Goal: Task Accomplishment & Management: Use online tool/utility

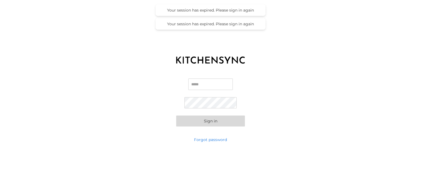
click at [223, 81] on input "Email" at bounding box center [210, 85] width 45 height 12
click at [176, 116] on button "Sign in" at bounding box center [210, 121] width 69 height 11
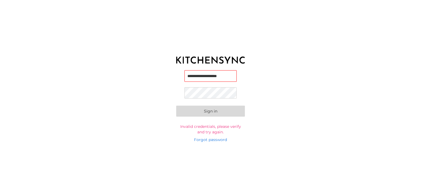
click at [176, 106] on button "Sign in" at bounding box center [210, 111] width 69 height 11
click at [211, 77] on input "**********" at bounding box center [210, 77] width 52 height 12
type input "**********"
click at [176, 107] on button "Sign in" at bounding box center [210, 112] width 69 height 11
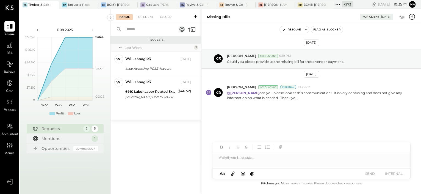
click at [213, 118] on div "[DATE] [PERSON_NAME] Accountant 5:39 PM Could you please provide us the missing…" at bounding box center [310, 91] width 219 height 109
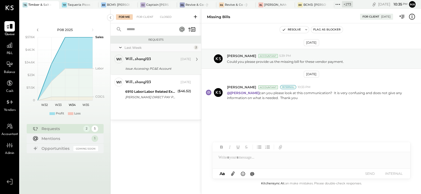
click at [164, 59] on div "will_shang123" at bounding box center [152, 59] width 54 height 5
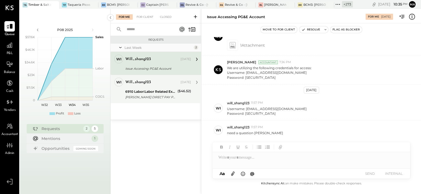
click at [160, 83] on div "will_shang123" at bounding box center [152, 82] width 54 height 5
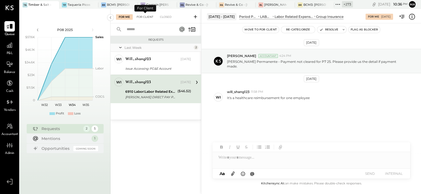
click at [148, 18] on div "For Client" at bounding box center [145, 16] width 22 height 5
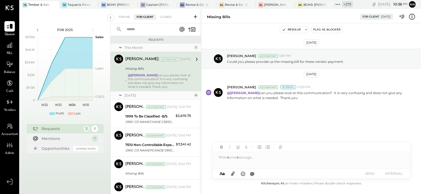
click at [175, 66] on div "Missing Bills" at bounding box center [157, 68] width 64 height 5
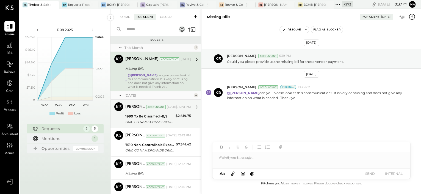
click at [168, 118] on div "1999 To Be Classified -B/S" at bounding box center [149, 116] width 49 height 5
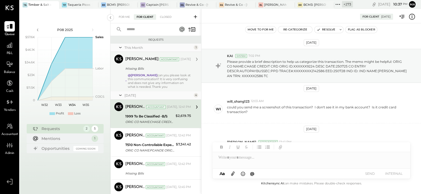
click at [151, 67] on div "Missing Bills" at bounding box center [157, 68] width 64 height 5
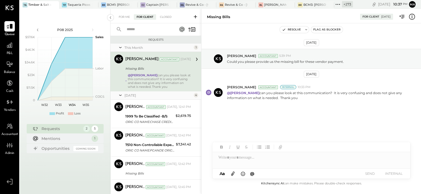
click at [274, 120] on div "[DATE] [PERSON_NAME] Accountant 5:39 PM Could you please provide us the missing…" at bounding box center [310, 91] width 219 height 109
